Goal: Information Seeking & Learning: Learn about a topic

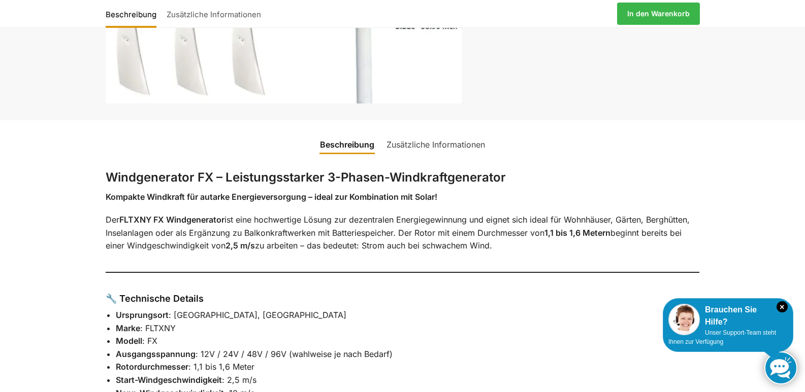
scroll to position [321, 0]
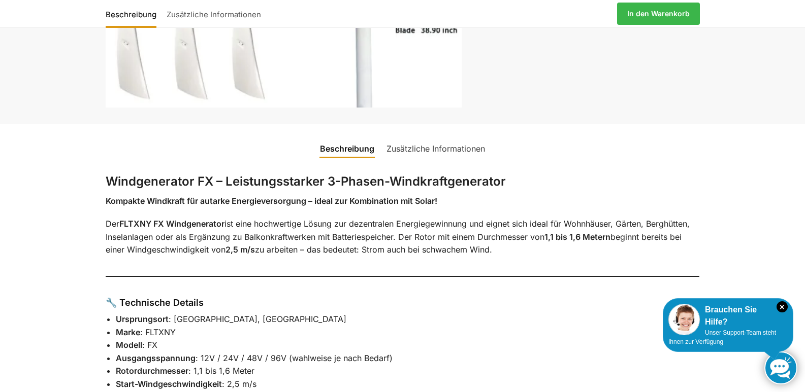
click at [431, 147] on link "Zusätzliche Informationen" at bounding box center [435, 149] width 111 height 24
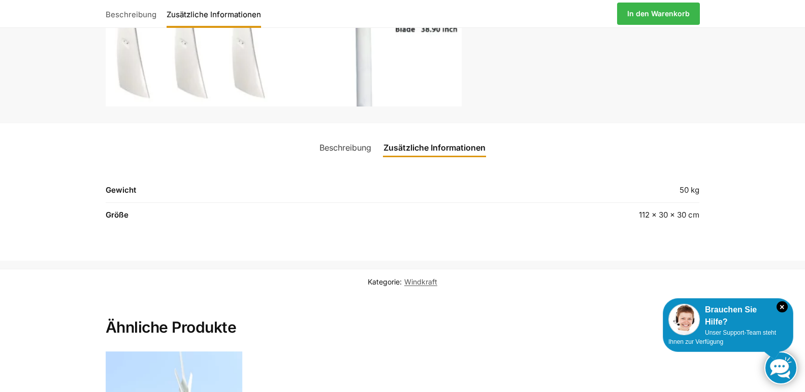
scroll to position [325, 0]
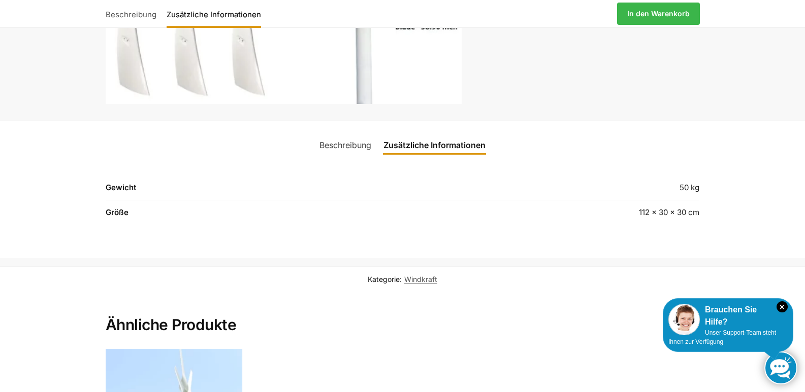
click at [346, 148] on link "Beschreibung" at bounding box center [345, 145] width 64 height 24
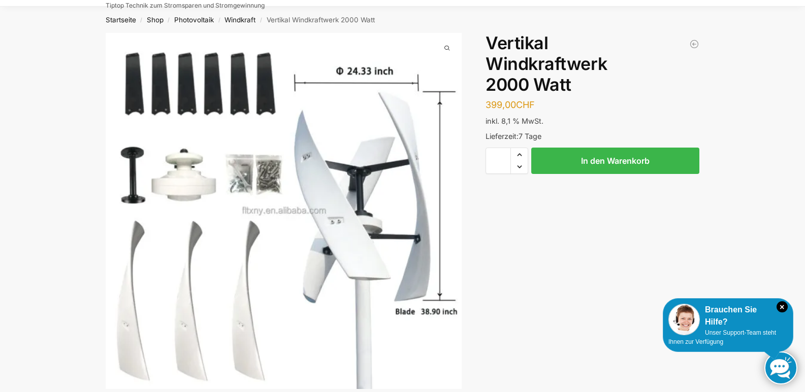
scroll to position [0, 0]
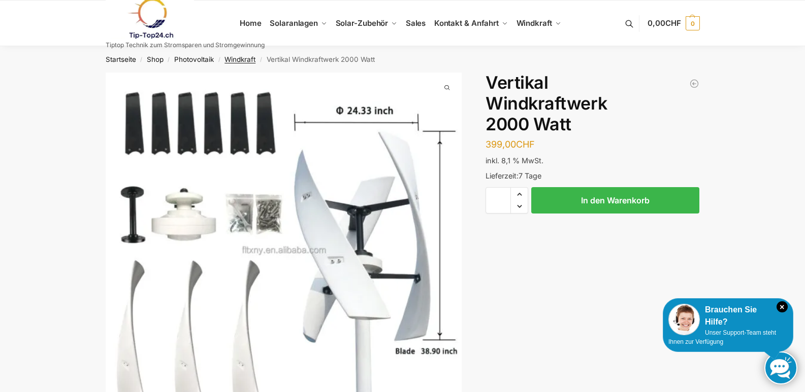
click at [241, 59] on link "Windkraft" at bounding box center [239, 59] width 31 height 8
